Goal: Use online tool/utility: Utilize a website feature to perform a specific function

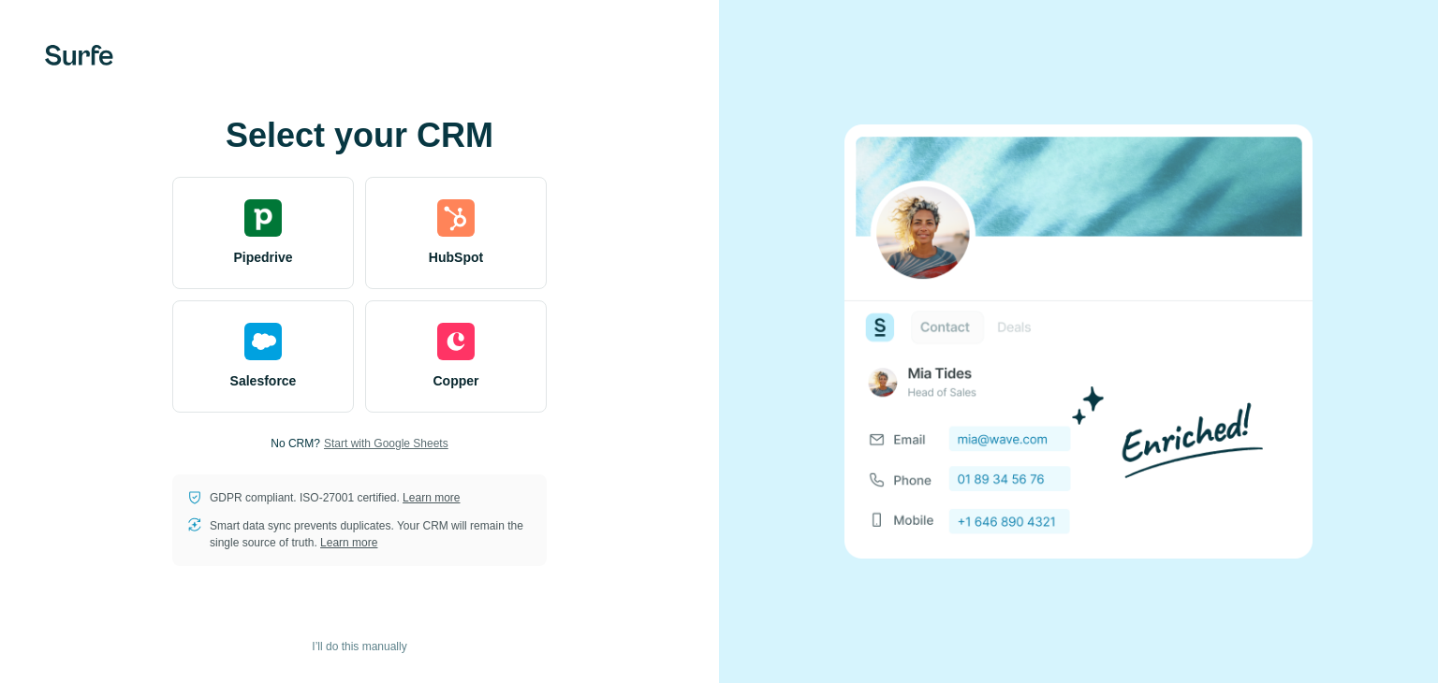
click at [366, 444] on span "Start with Google Sheets" at bounding box center [386, 443] width 124 height 17
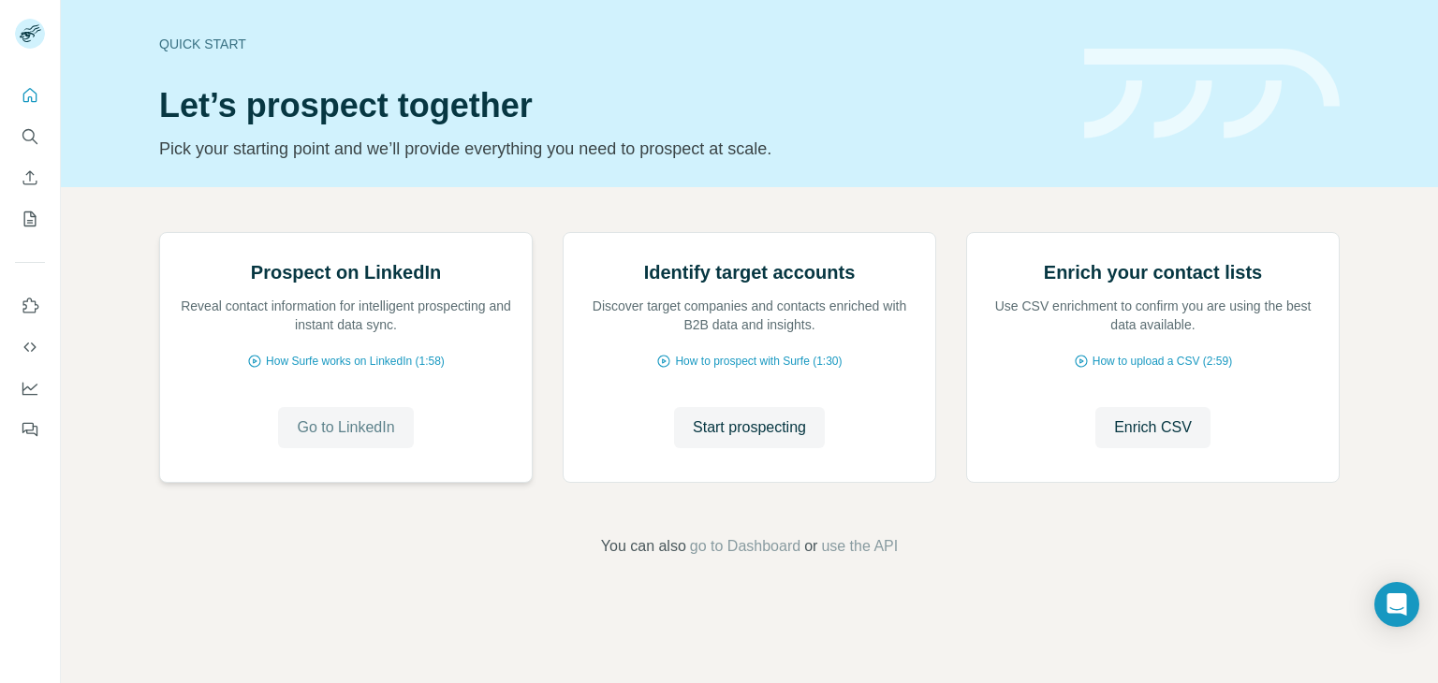
scroll to position [125, 0]
click at [326, 439] on span "Go to LinkedIn" at bounding box center [345, 428] width 97 height 22
click at [1164, 439] on span "Enrich CSV" at bounding box center [1153, 428] width 78 height 22
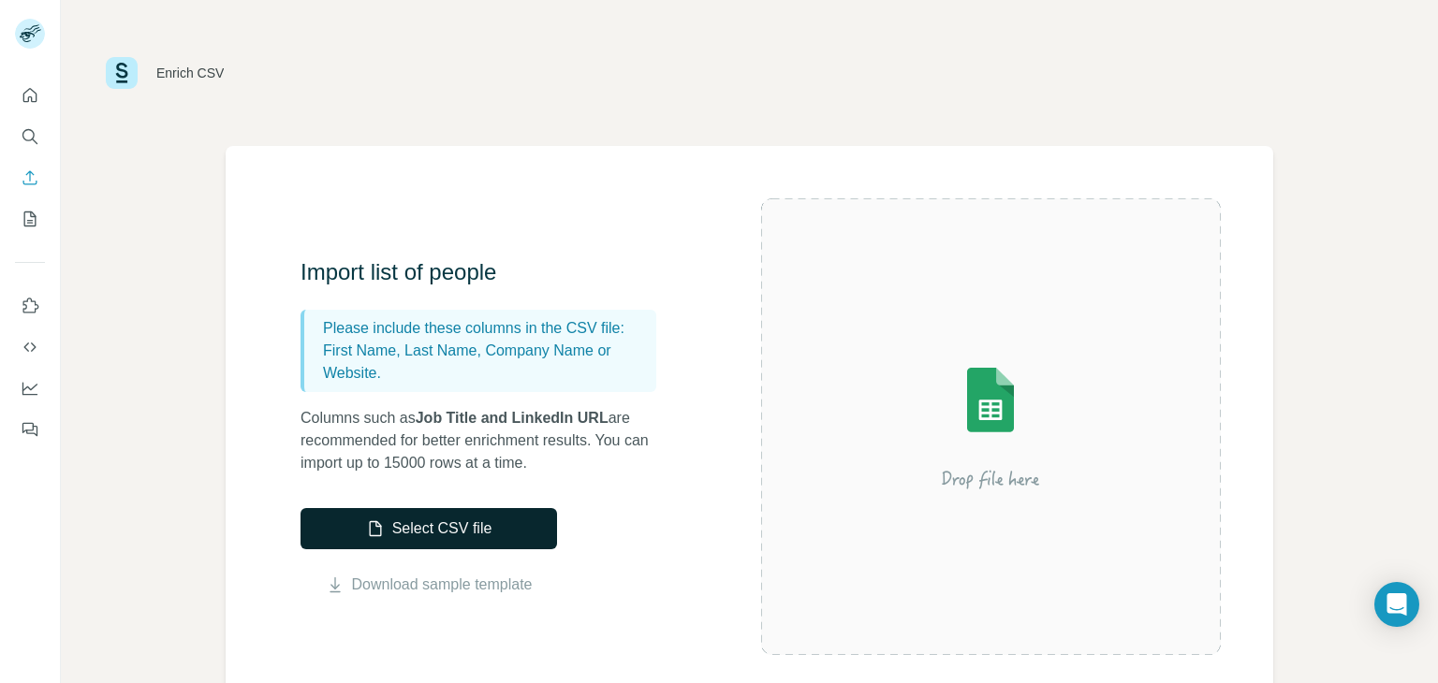
click at [397, 525] on button "Select CSV file" at bounding box center [428, 528] width 256 height 41
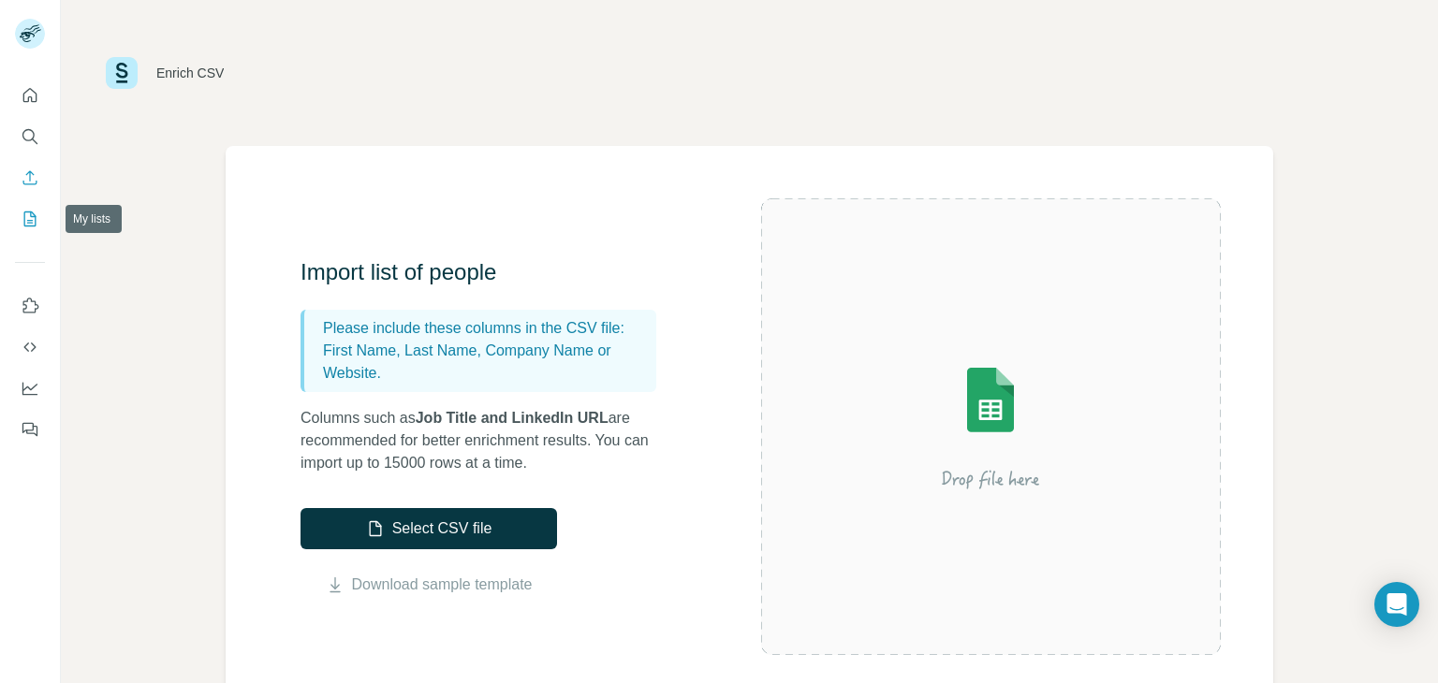
click at [30, 221] on icon "My lists" at bounding box center [31, 218] width 9 height 12
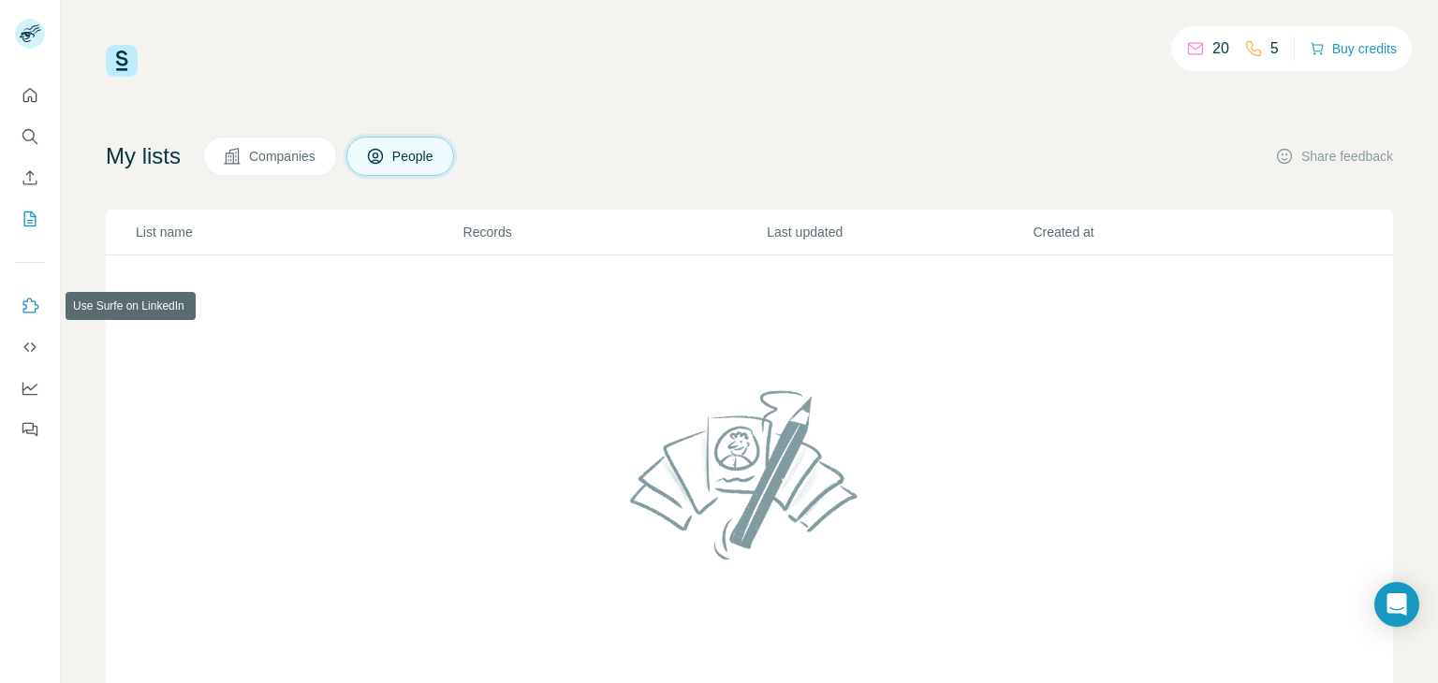
click at [35, 304] on icon "Use Surfe on LinkedIn" at bounding box center [31, 305] width 16 height 15
